Goal: Task Accomplishment & Management: Use online tool/utility

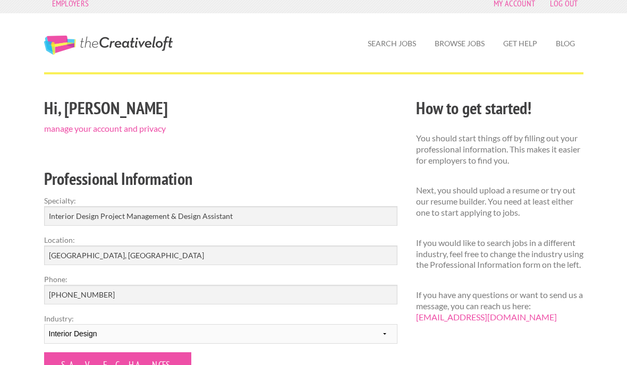
scroll to position [120, 0]
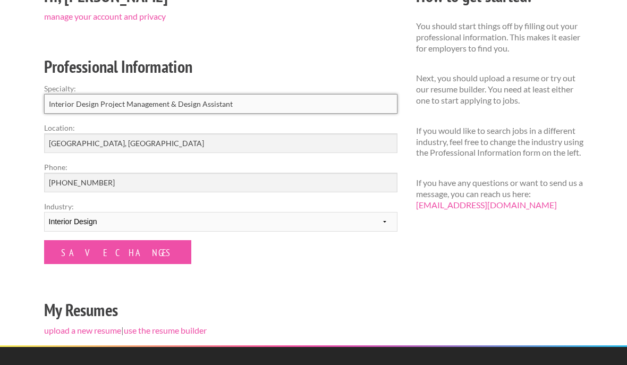
click at [350, 103] on input "Interior Design Project Management & Design Assistant" at bounding box center [220, 104] width 353 height 20
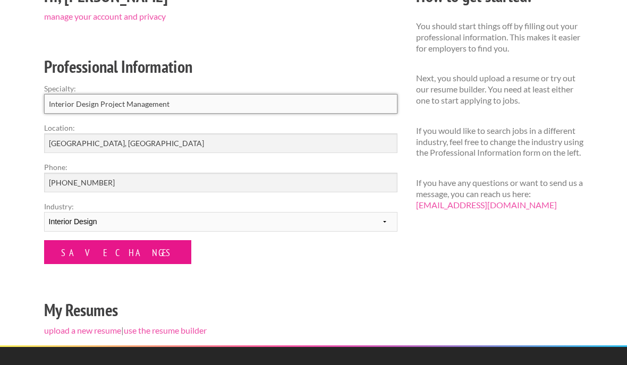
type input "Interior Design Project Management"
click at [100, 248] on input "Save Changes" at bounding box center [117, 252] width 147 height 24
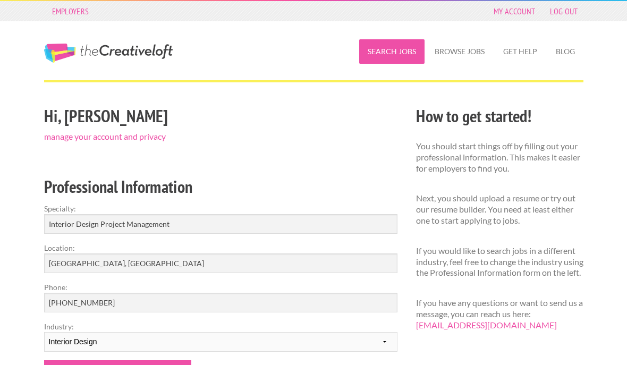
click at [406, 50] on link "Search Jobs" at bounding box center [391, 51] width 65 height 24
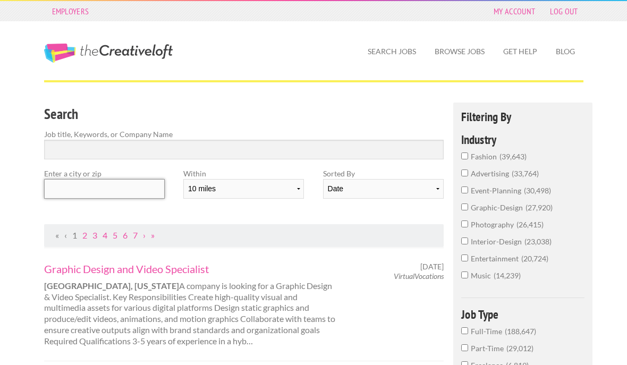
click at [133, 188] on input "text" at bounding box center [104, 189] width 121 height 20
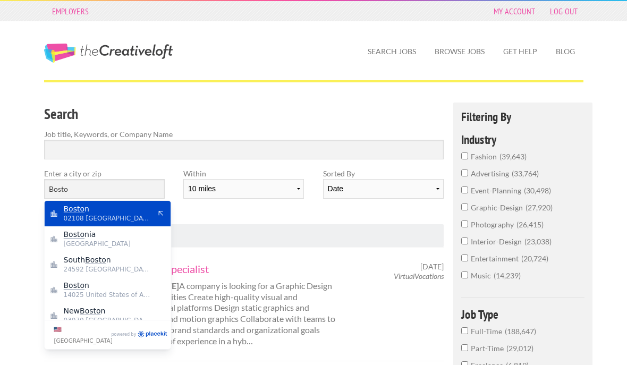
click at [129, 221] on span "02108 United States of America" at bounding box center [107, 219] width 87 height 10
type input "Boston"
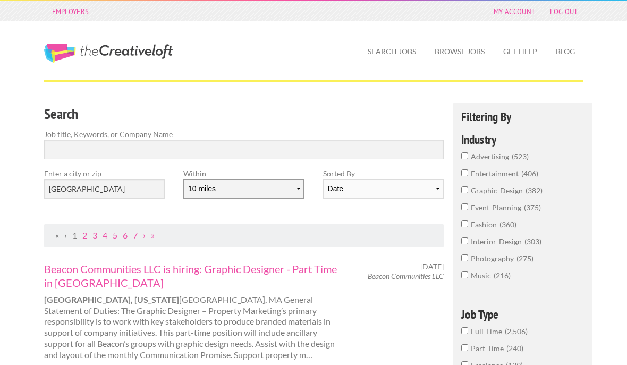
click at [251, 185] on select "10 miles 20 miles 50 miles 100 miles 200 miles 300 miles 400 miles 500 miles" at bounding box center [243, 189] width 121 height 20
select select "20"
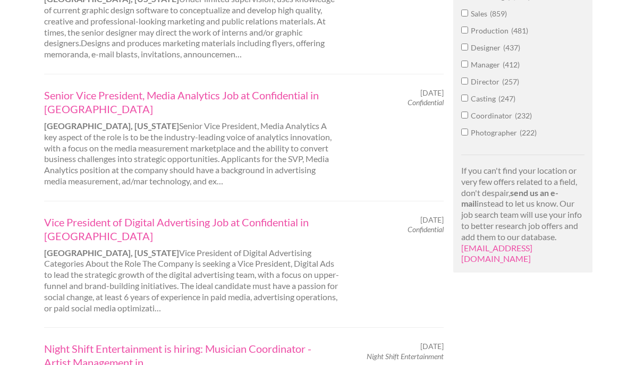
scroll to position [673, 0]
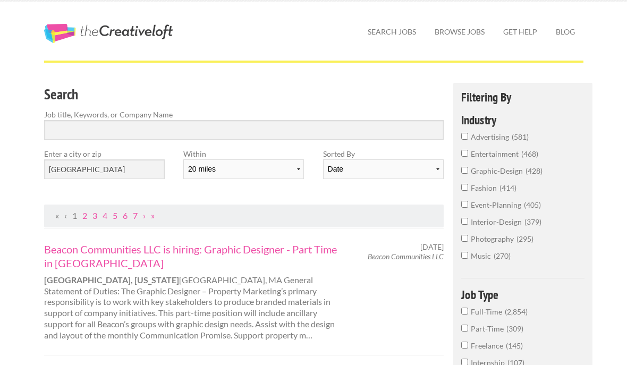
click at [187, 346] on html "Employers My Account Log Out The Creative Loft Search Jobs Browse Jobs Get Help…" at bounding box center [313, 163] width 627 height 365
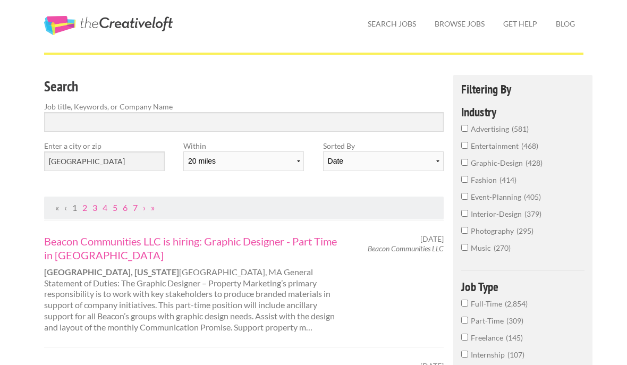
scroll to position [29, 0]
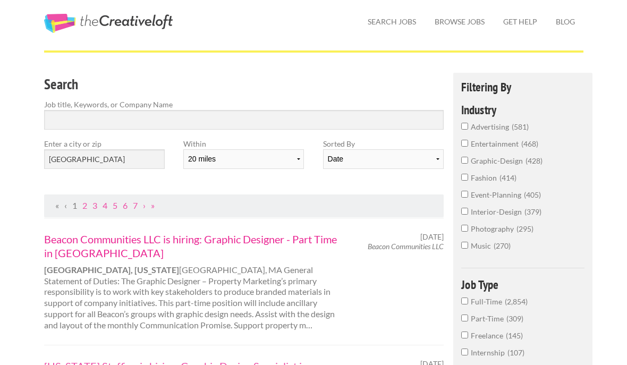
click at [187, 234] on link "Beacon Communities LLC is hiring: Graphic Designer - Part Time in Boston" at bounding box center [192, 247] width 296 height 28
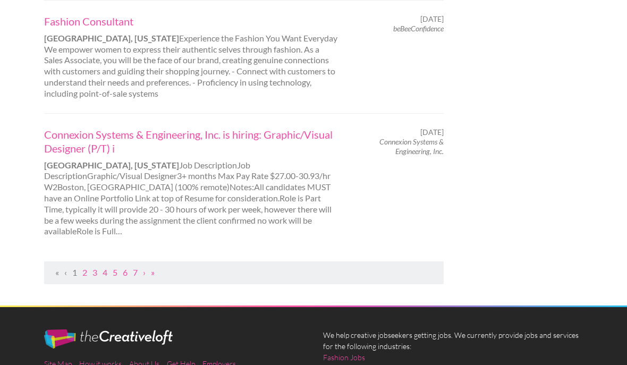
scroll to position [1255, 0]
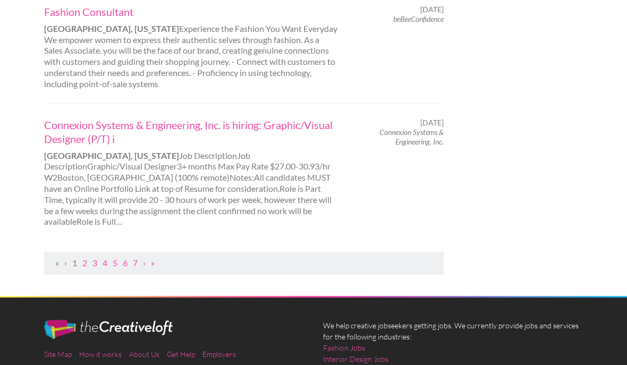
click at [82, 258] on ul "« ‹ 1 2 3 4 5 6 7 › »" at bounding box center [244, 263] width 389 height 11
click at [85, 258] on link "2" at bounding box center [84, 263] width 5 height 10
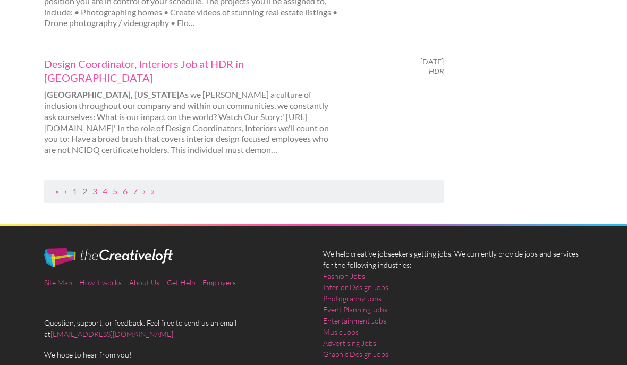
scroll to position [0, 0]
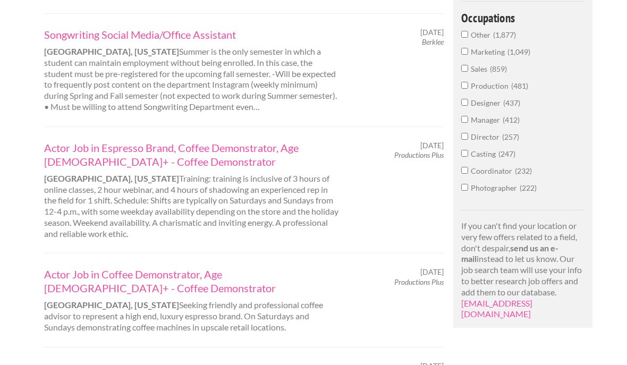
scroll to position [635, 0]
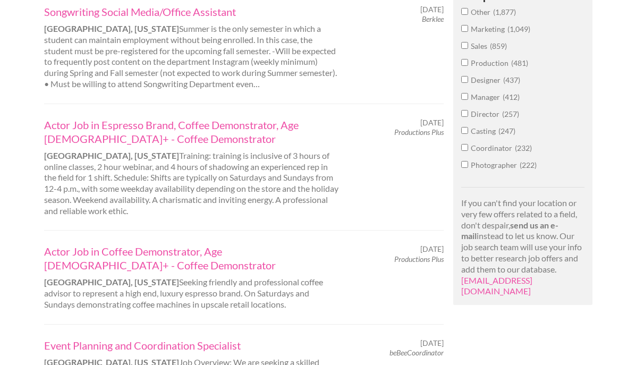
click at [23, 242] on div "Employers My Account Log Out The Creative Loft Search Jobs Browse Jobs Get Help…" at bounding box center [313, 202] width 627 height 1675
click at [54, 339] on link "Event Planning and Coordination Specialist" at bounding box center [192, 346] width 296 height 14
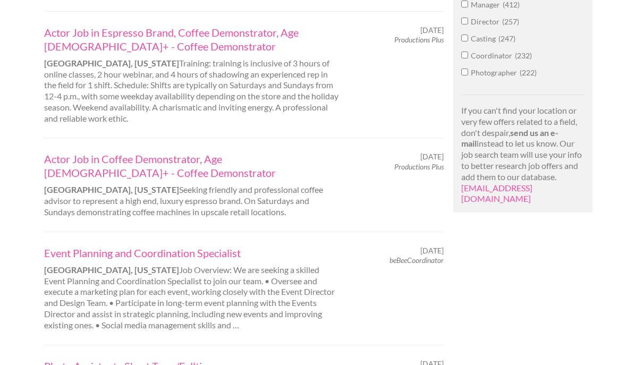
scroll to position [753, 0]
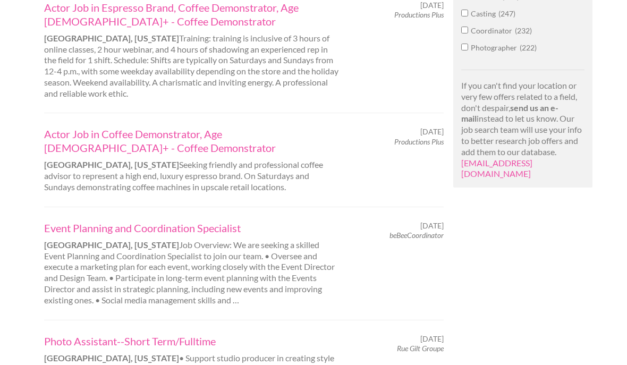
click at [27, 303] on div "Employers My Account Log Out The Creative Loft Search Jobs Browse Jobs Get Help…" at bounding box center [313, 84] width 627 height 1675
click at [27, 302] on div "Employers My Account Log Out The Creative Loft Search Jobs Browse Jobs Get Help…" at bounding box center [313, 84] width 627 height 1675
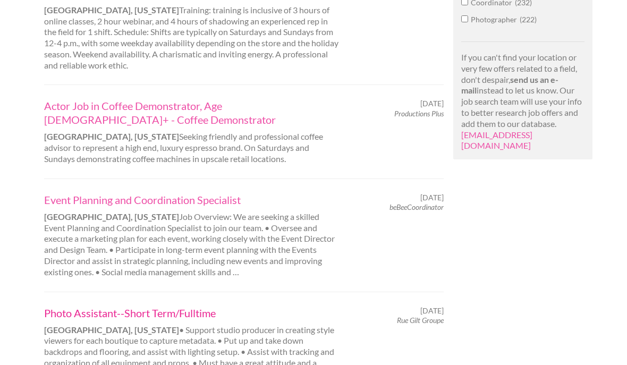
click at [52, 306] on link "Photo Assistant--Short Term/Fulltime" at bounding box center [192, 313] width 296 height 14
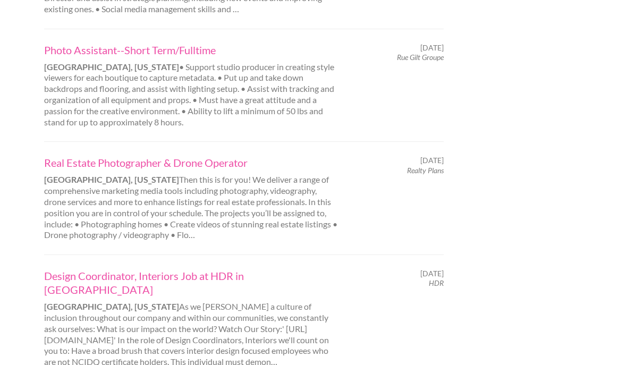
scroll to position [1085, 0]
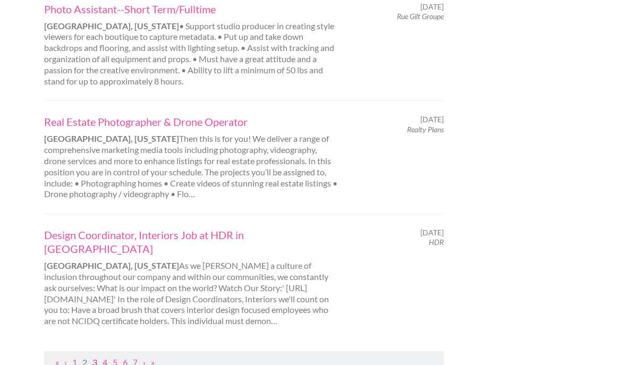
click at [94, 357] on link "3" at bounding box center [94, 362] width 5 height 10
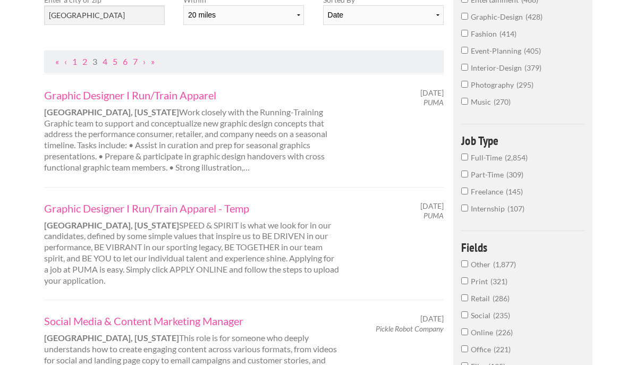
scroll to position [188, 0]
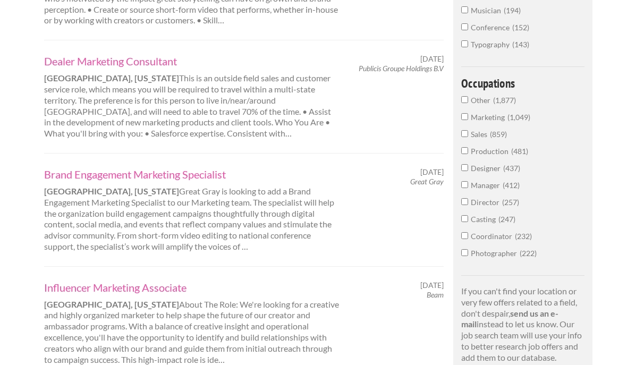
scroll to position [603, 0]
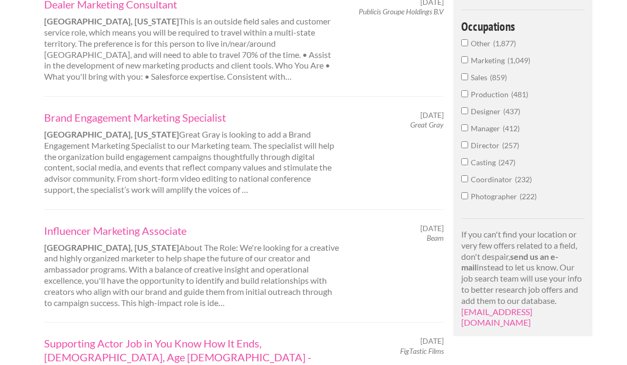
click at [21, 319] on div "Employers My Account Log Out The Creative Loft Search Jobs Browse Jobs Get Help…" at bounding box center [313, 219] width 627 height 1644
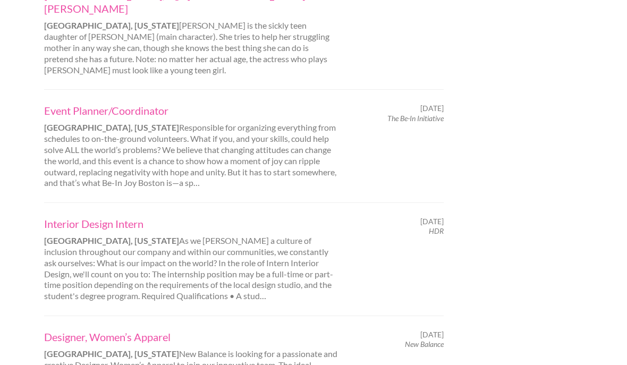
scroll to position [977, 0]
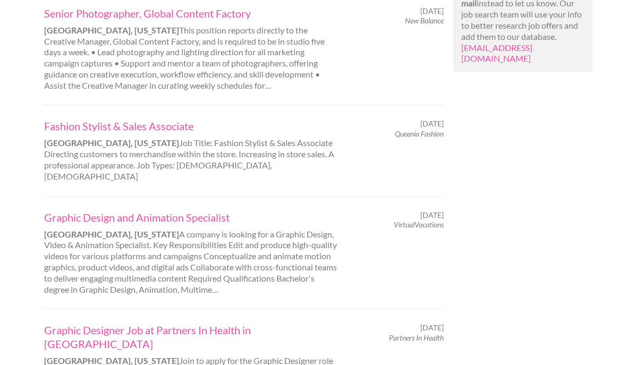
scroll to position [895, 0]
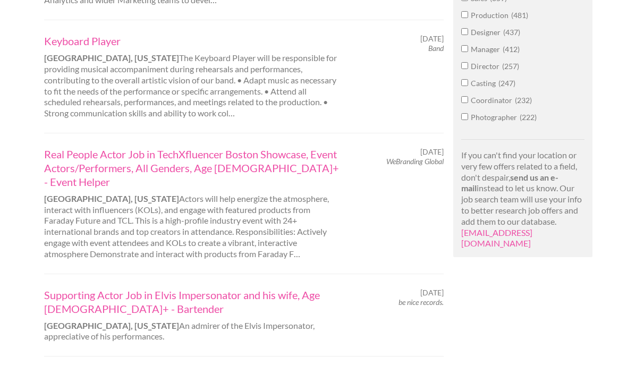
scroll to position [685, 0]
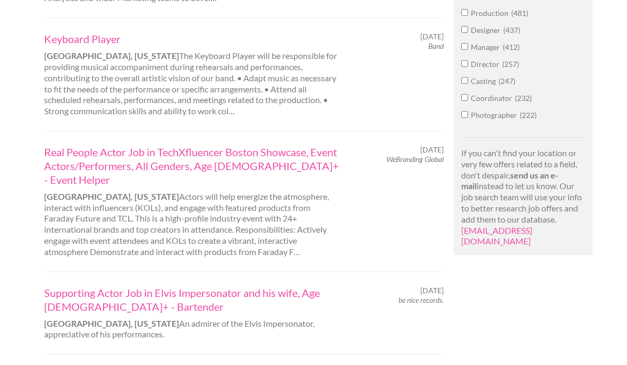
click at [19, 344] on div "Employers My Account Log Out The Creative Loft Search Jobs Browse Jobs Get Help…" at bounding box center [313, 122] width 627 height 1614
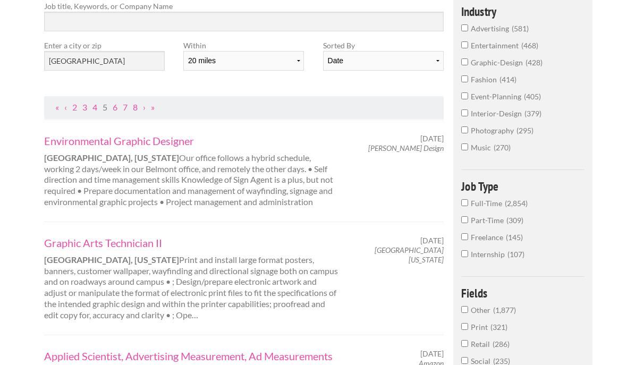
scroll to position [0, 0]
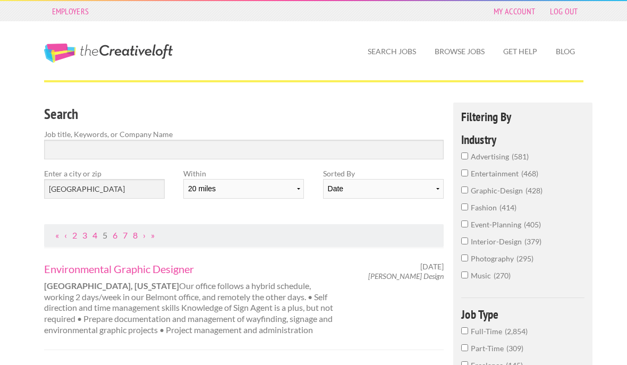
click at [511, 229] on span "event-planning" at bounding box center [497, 224] width 53 height 9
click at [468, 227] on input "event-planning 405" at bounding box center [464, 224] width 7 height 7
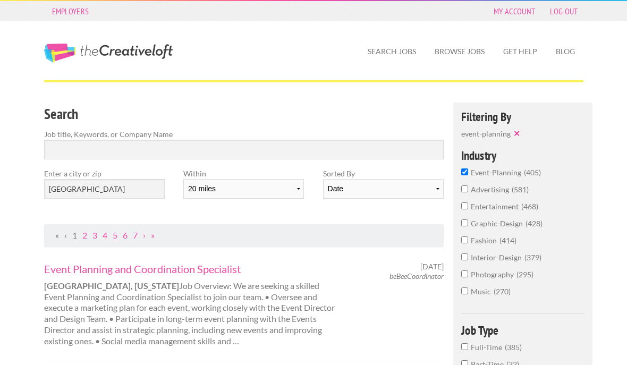
click at [512, 261] on span "interior-design" at bounding box center [498, 257] width 54 height 9
click at [468, 260] on input "interior-design 379" at bounding box center [464, 257] width 7 height 7
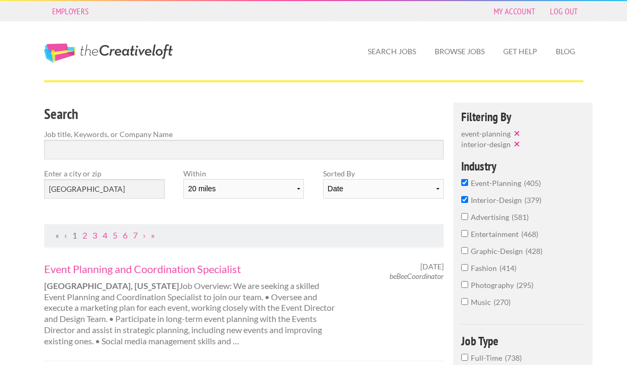
click at [512, 239] on span "entertainment" at bounding box center [496, 234] width 50 height 9
click at [468, 237] on input "entertainment 468" at bounding box center [464, 233] width 7 height 7
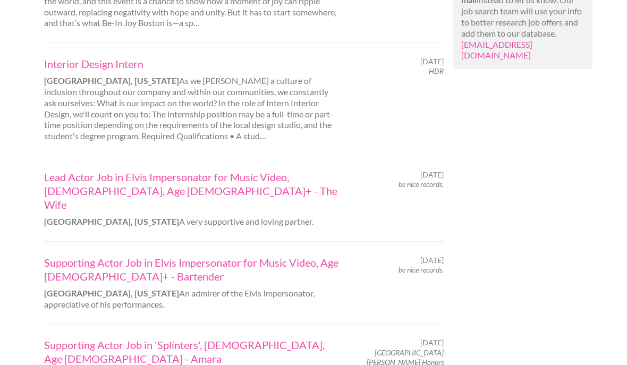
scroll to position [949, 0]
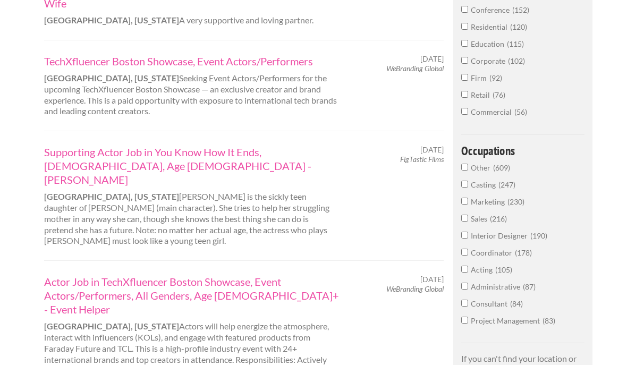
scroll to position [642, 0]
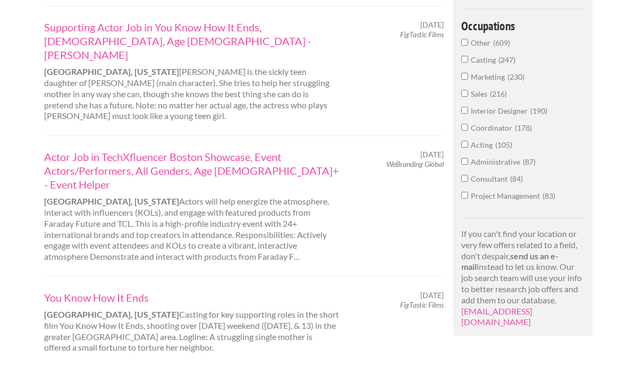
click at [31, 319] on div "Employers My Account Log Out The Creative Loft Search Jobs Browse Jobs Get Help…" at bounding box center [313, 177] width 627 height 1639
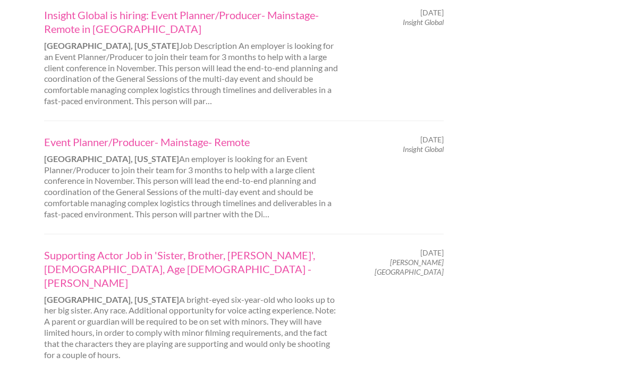
scroll to position [1024, 0]
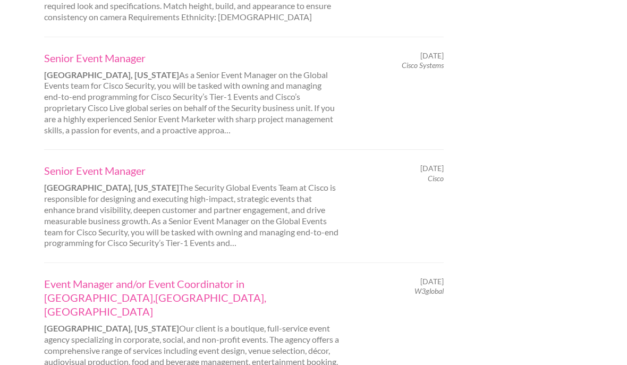
scroll to position [1062, 0]
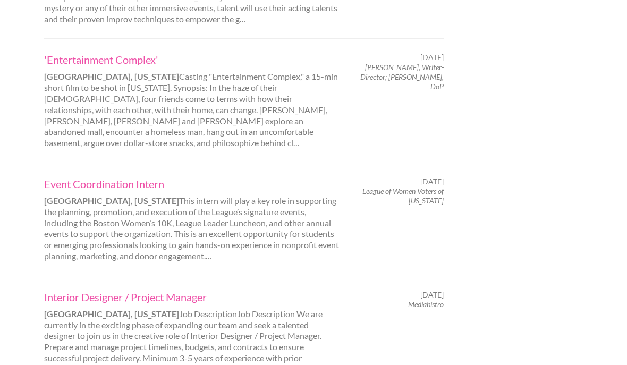
scroll to position [1013, 0]
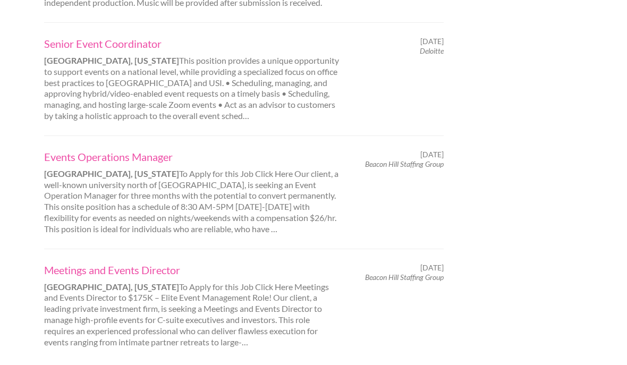
scroll to position [987, 0]
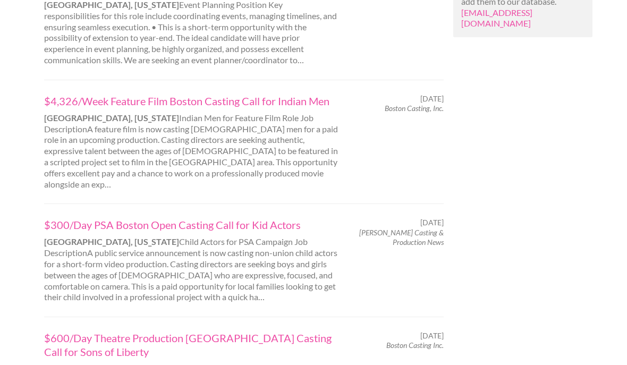
scroll to position [962, 0]
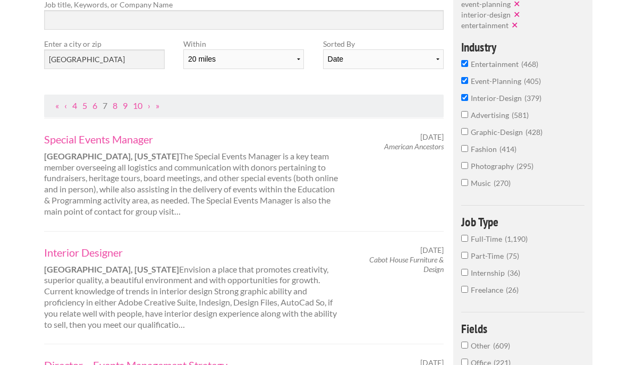
scroll to position [167, 0]
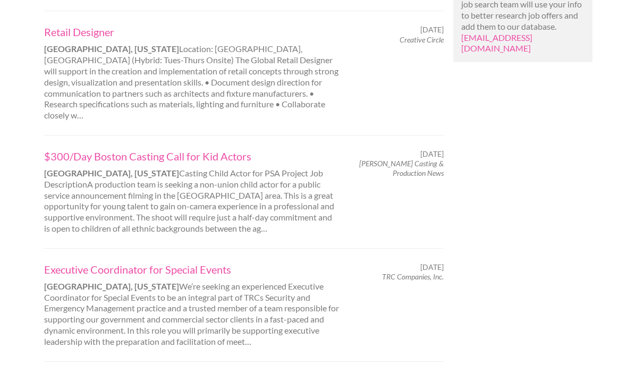
scroll to position [1001, 0]
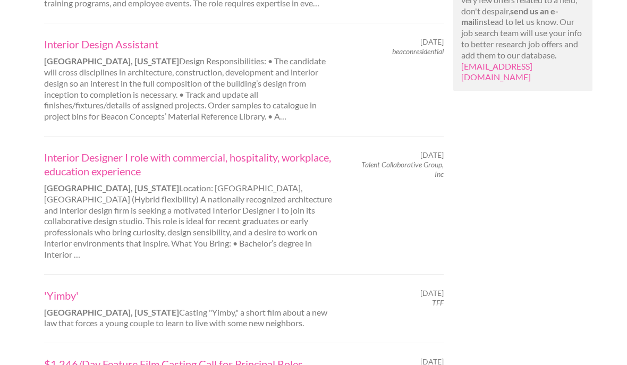
scroll to position [909, 0]
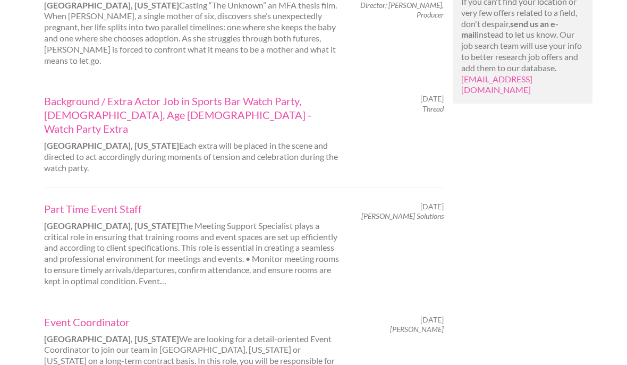
scroll to position [900, 0]
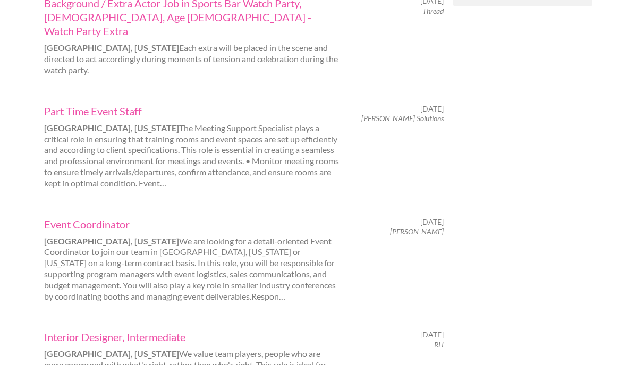
scroll to position [983, 0]
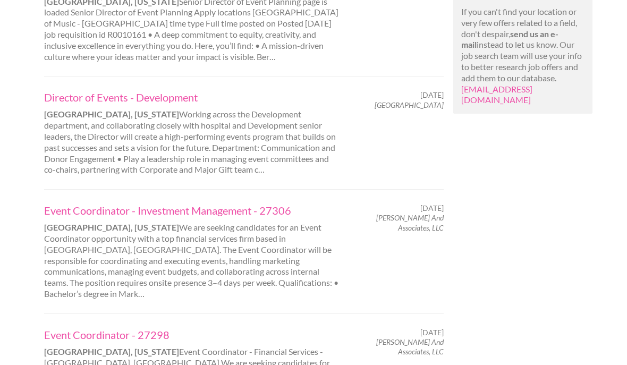
scroll to position [885, 0]
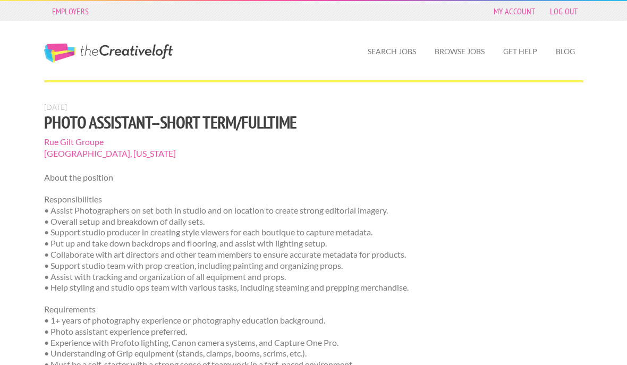
scroll to position [5, 0]
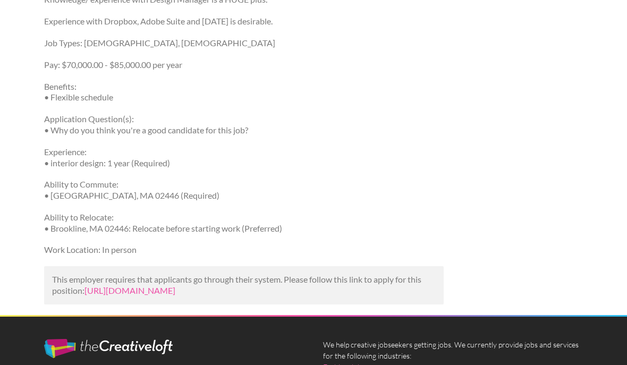
scroll to position [548, 0]
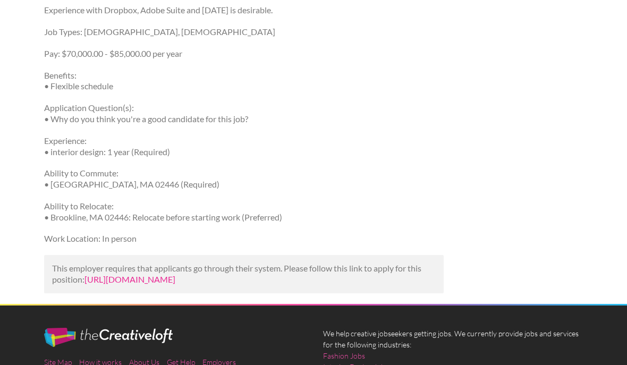
click at [85, 282] on link "https://www.simplyhired.com/job/T5kZ5qYc1MgdNnal06r2K7Zdm0RTStGwgy8hOQwQMySzXq4…" at bounding box center [130, 279] width 91 height 10
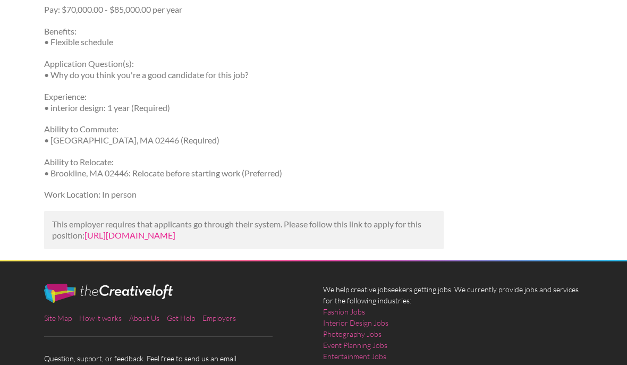
scroll to position [595, 0]
